Goal: Task Accomplishment & Management: Manage account settings

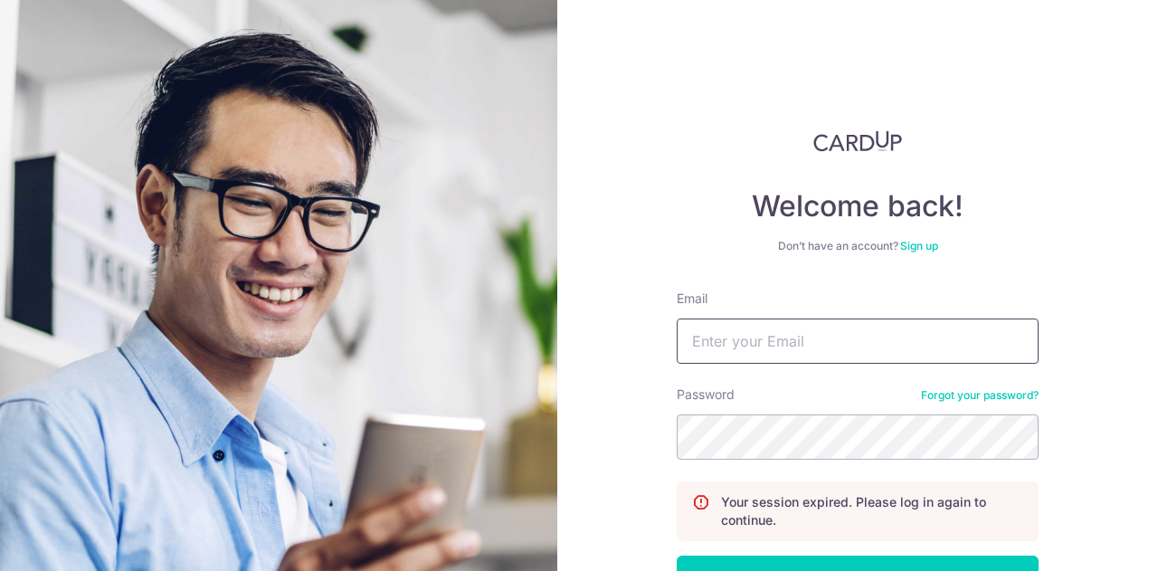
type input "[EMAIL_ADDRESS][DOMAIN_NAME]"
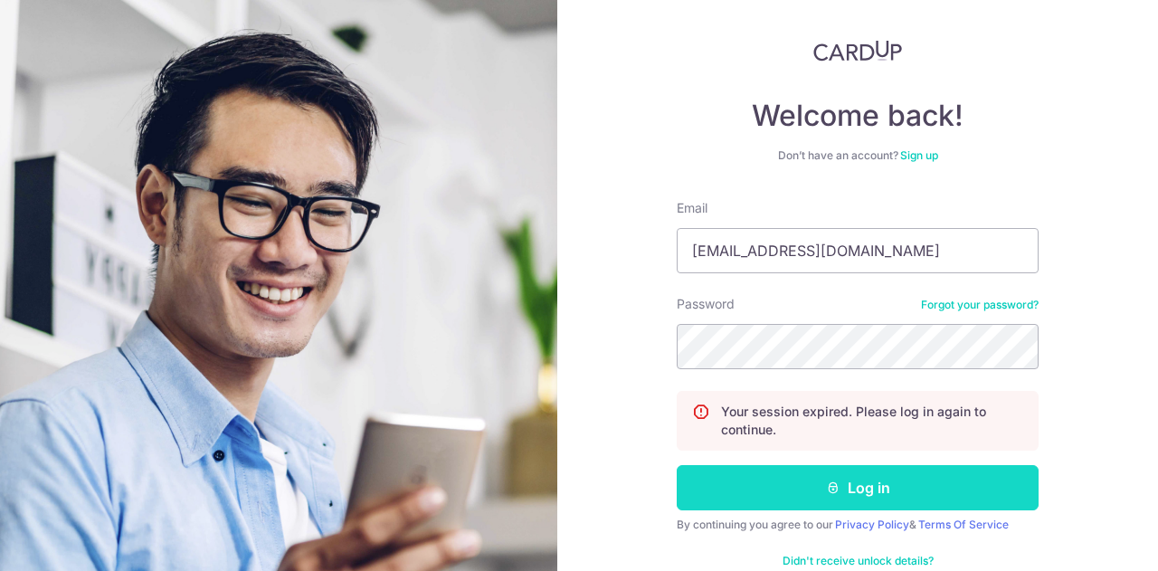
click at [836, 478] on button "Log in" at bounding box center [858, 487] width 362 height 45
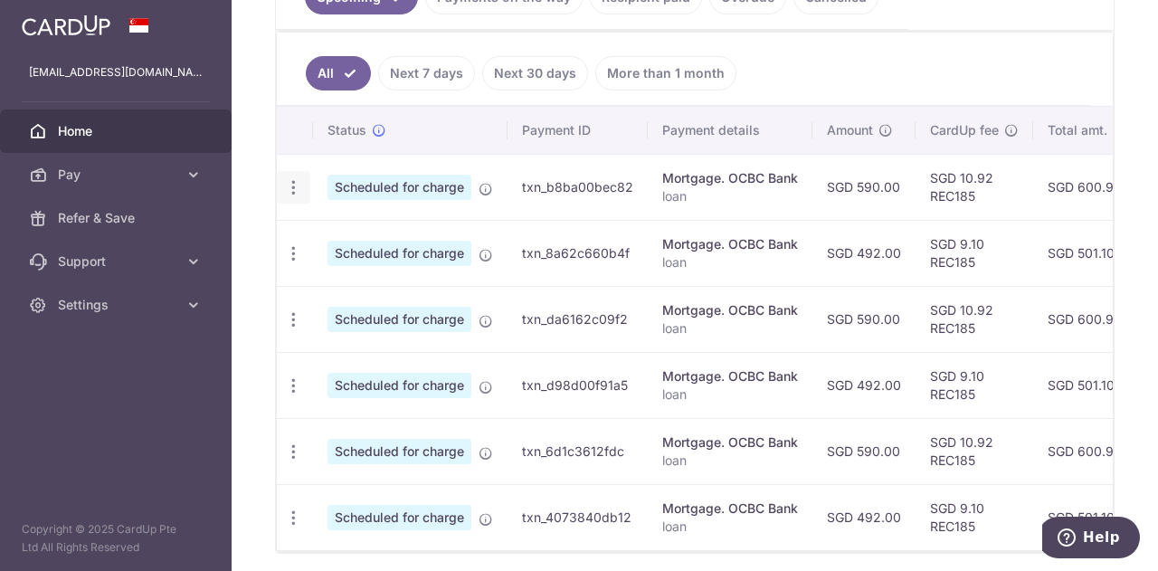
click at [293, 178] on icon "button" at bounding box center [293, 187] width 19 height 19
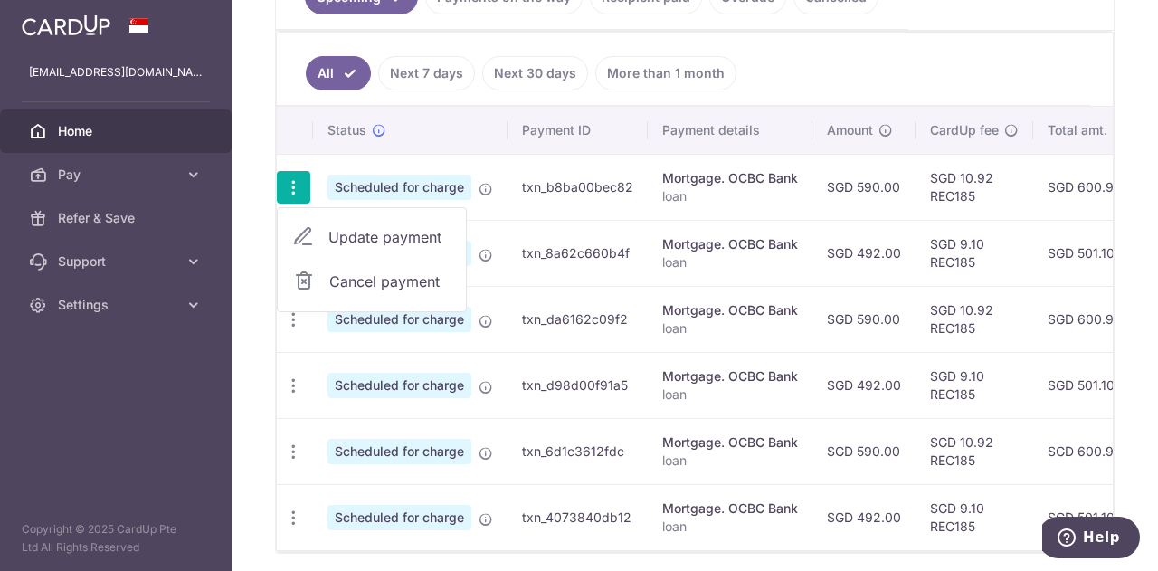
click at [395, 272] on span "Cancel payment" at bounding box center [389, 281] width 121 height 22
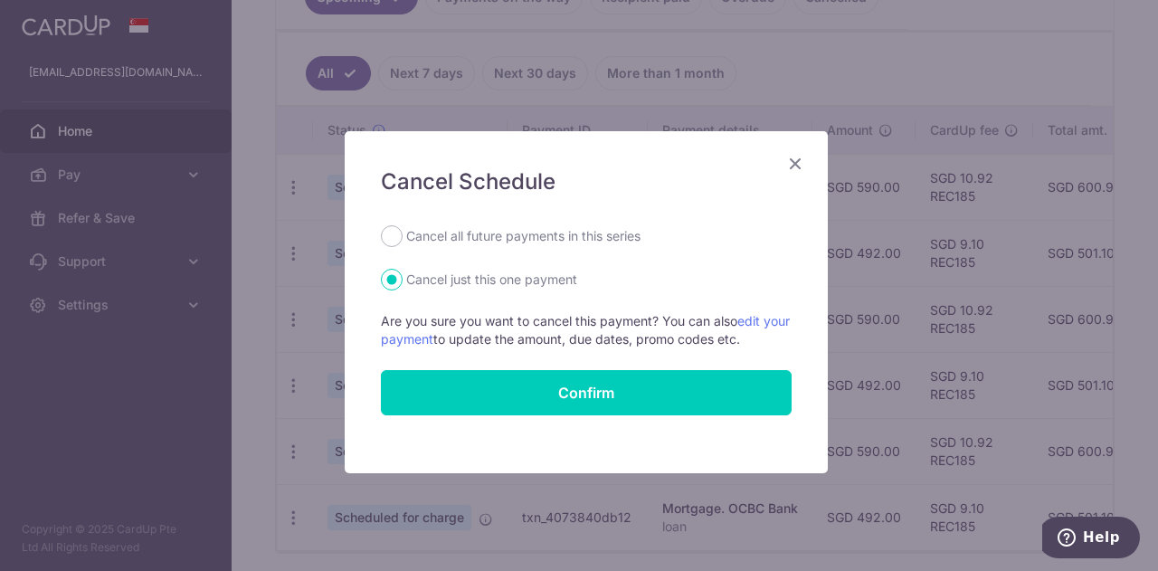
click at [479, 241] on label "Cancel all future payments in this series" at bounding box center [523, 236] width 234 height 22
click at [402, 241] on input "Cancel all future payments in this series" at bounding box center [392, 236] width 22 height 22
radio input "true"
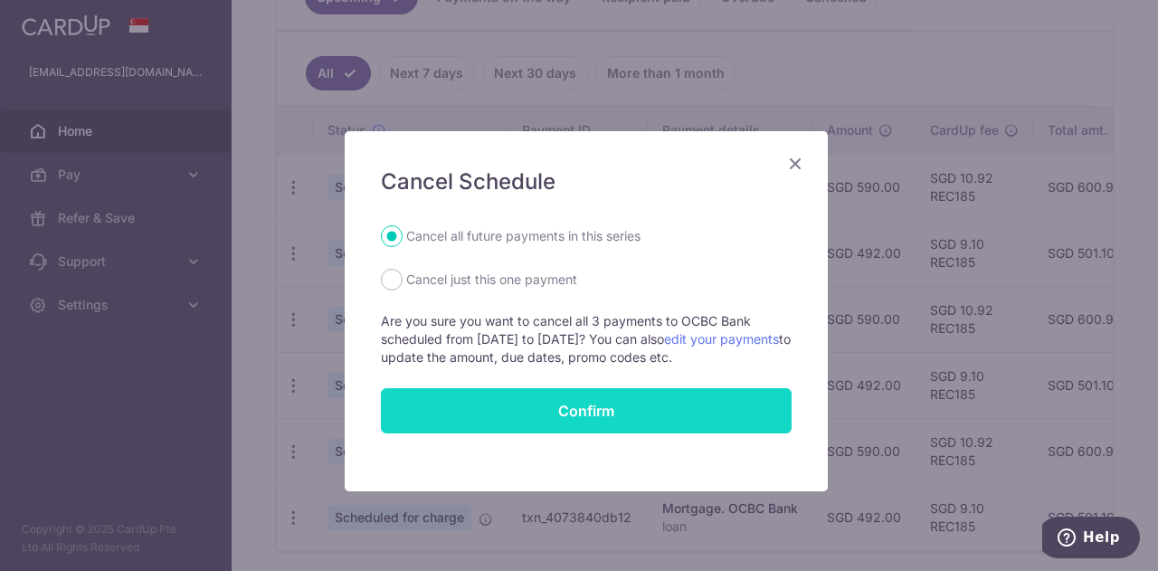
click at [554, 412] on button "Confirm" at bounding box center [586, 410] width 411 height 45
